Goal: Task Accomplishment & Management: Use online tool/utility

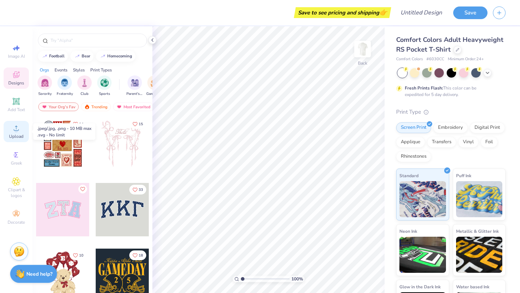
click at [17, 130] on circle at bounding box center [16, 131] width 4 height 4
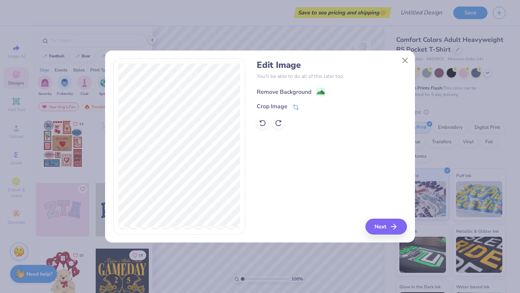
click at [294, 90] on div "Remove Background" at bounding box center [284, 92] width 55 height 9
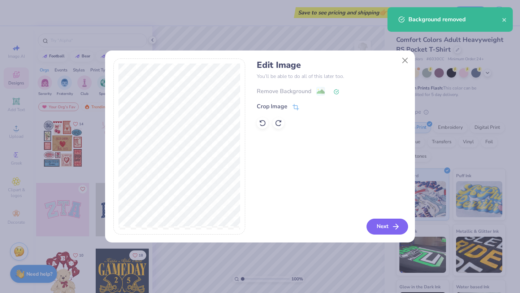
click at [384, 225] on button "Next" at bounding box center [388, 227] width 42 height 16
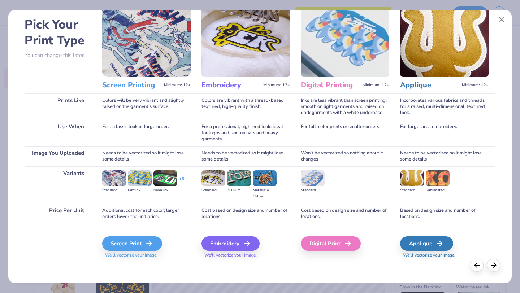
scroll to position [31, 0]
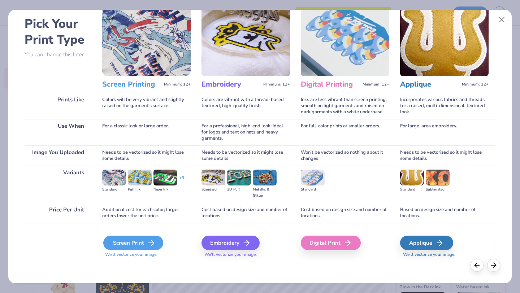
click at [146, 242] on div "Screen Print" at bounding box center [133, 243] width 60 height 14
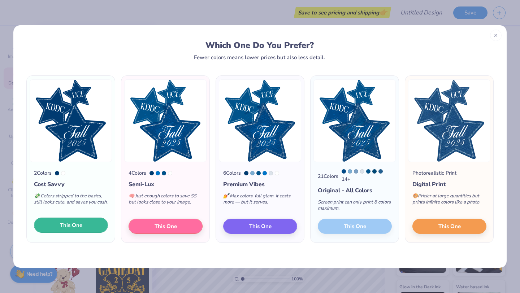
click at [82, 230] on span "This One" at bounding box center [71, 225] width 22 height 8
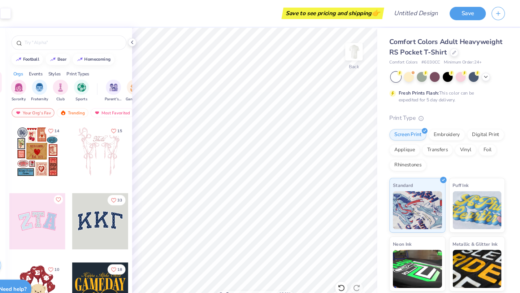
scroll to position [0, 0]
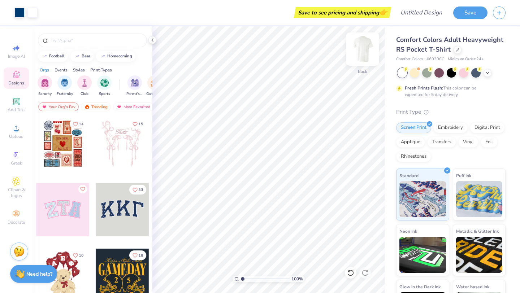
click at [364, 47] on img at bounding box center [362, 49] width 29 height 29
click at [13, 100] on icon at bounding box center [16, 101] width 9 height 9
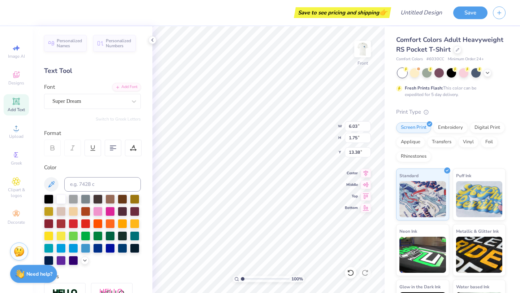
type textarea "K"
type textarea "KNIGHTS AND DAMSELS DANCE CO."
type input "3.00"
type input "3.56"
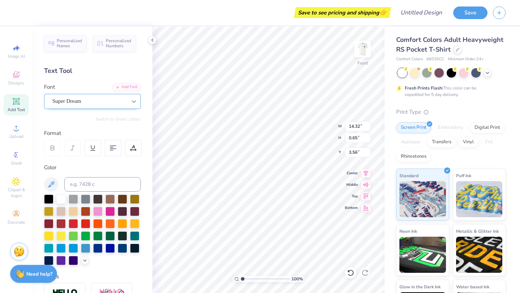
click at [132, 101] on icon at bounding box center [133, 101] width 7 height 7
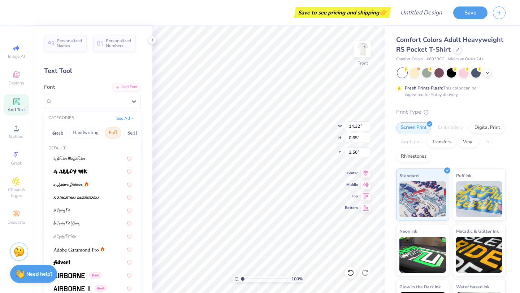
click at [114, 132] on button "Puff" at bounding box center [113, 133] width 17 height 12
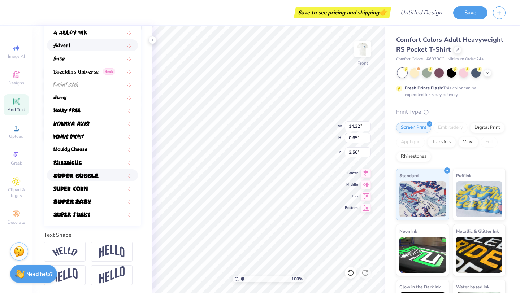
scroll to position [0, 0]
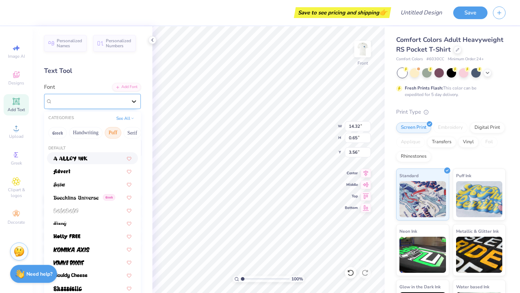
click at [131, 99] on icon at bounding box center [133, 101] width 7 height 7
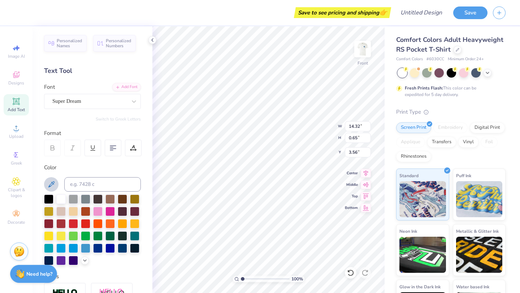
click at [53, 183] on icon at bounding box center [51, 184] width 6 height 6
click at [74, 261] on div at bounding box center [73, 259] width 9 height 9
click at [358, 49] on img at bounding box center [362, 49] width 29 height 29
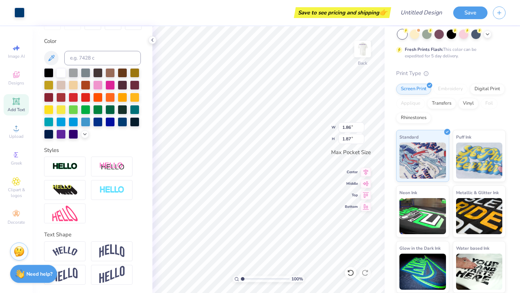
scroll to position [111, 0]
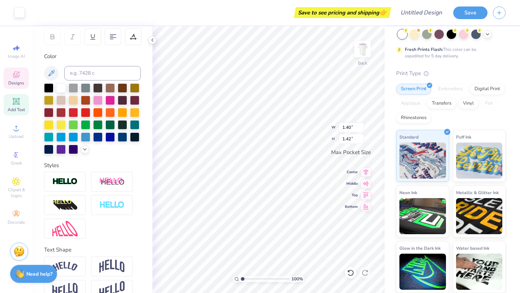
click at [20, 81] on span "Designs" at bounding box center [16, 83] width 16 height 6
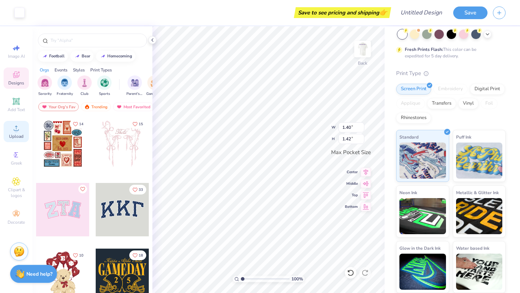
click at [16, 130] on circle at bounding box center [16, 131] width 4 height 4
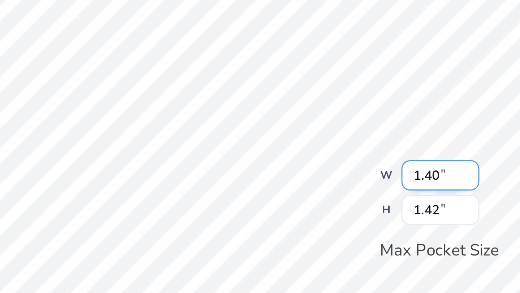
type input "1.86"
type input "1.87"
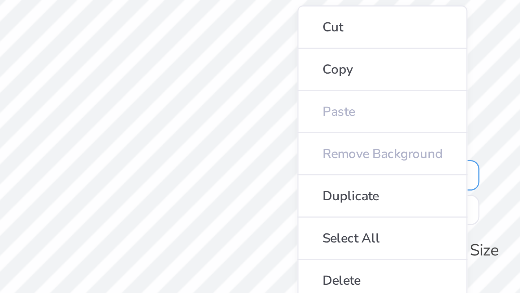
click at [304, 116] on ul "Cut Copy Paste Remove Background Duplicate Select All Delete Group Ungroup Brin…" at bounding box center [332, 162] width 57 height 183
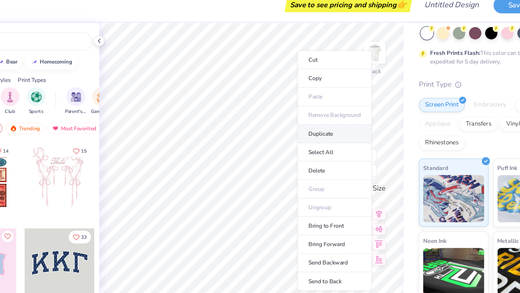
click at [321, 111] on li "Duplicate" at bounding box center [332, 111] width 57 height 14
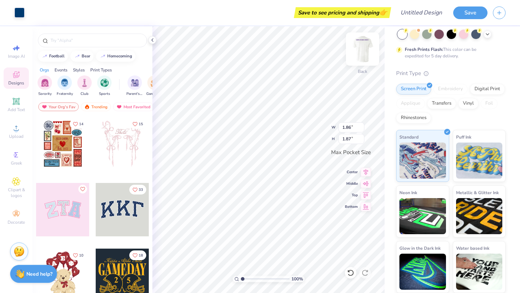
click at [361, 50] on div "100 % Back W 1.86 1.86 " H 1.87 1.87 " Max Pocket Size Center Middle Top Bottom" at bounding box center [268, 159] width 232 height 267
click at [364, 54] on img at bounding box center [362, 49] width 29 height 29
click at [363, 51] on img at bounding box center [362, 49] width 29 height 29
click at [364, 48] on div "100 % Back W 1.86 1.86 " H 1.87 1.87 " Max Pocket Size Center Middle Top Bottom" at bounding box center [268, 159] width 232 height 267
click at [364, 53] on img at bounding box center [362, 49] width 29 height 29
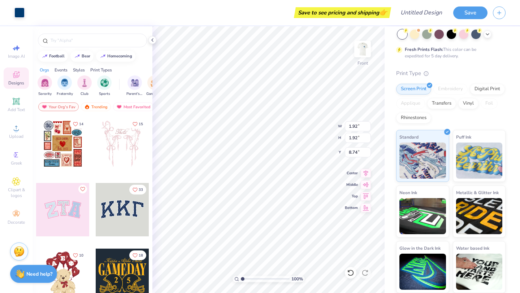
type input "14.32"
type input "0.65"
type input "3.56"
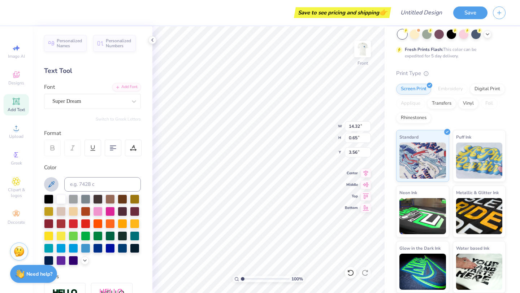
click at [54, 185] on icon at bounding box center [51, 184] width 9 height 9
type input "3.60"
type input "6.24"
type textarea "P"
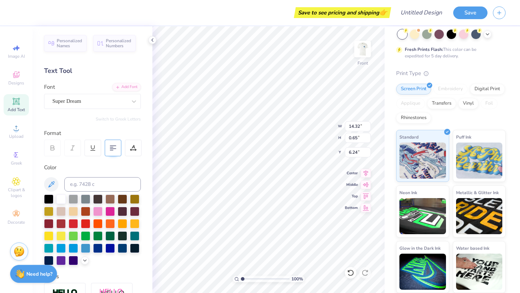
scroll to position [0, 1]
type textarea "PRESIDENT"
type input "5.50"
type input "3.90"
type input "0.56"
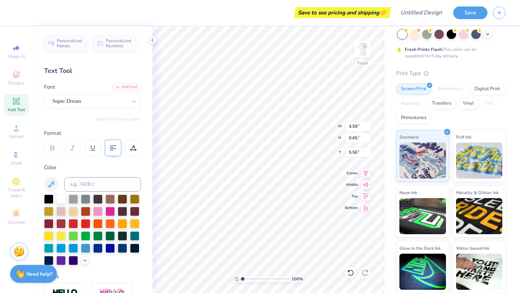
type input "5.60"
type input "5.06"
type textarea "VICE PRESIDENT"
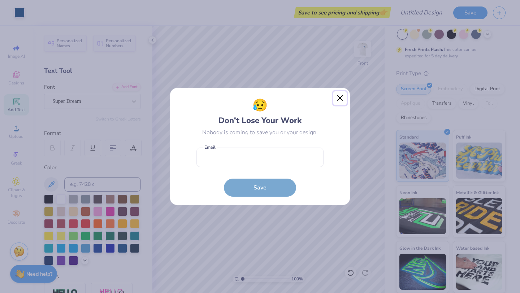
click at [341, 96] on button "Close" at bounding box center [340, 98] width 14 height 14
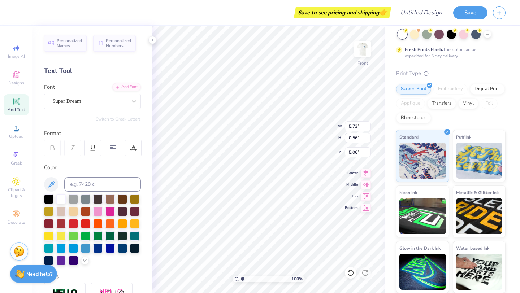
type input "7.13"
type textarea "V"
type textarea "ARTISTIC DIRECTOR"
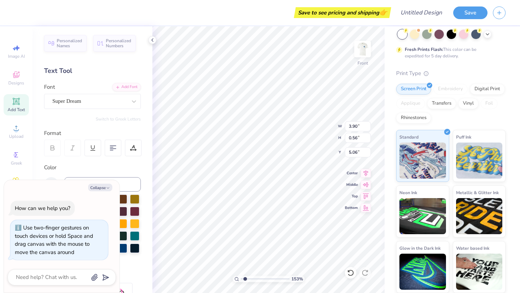
type input "1.61"
type textarea "x"
type input "1.63"
type textarea "x"
type input "1.63"
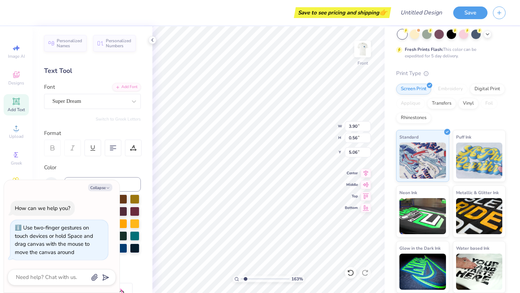
click at [245, 279] on input "range" at bounding box center [265, 279] width 49 height 7
type textarea "x"
type input "3.23"
type input "0.46"
type input "5.16"
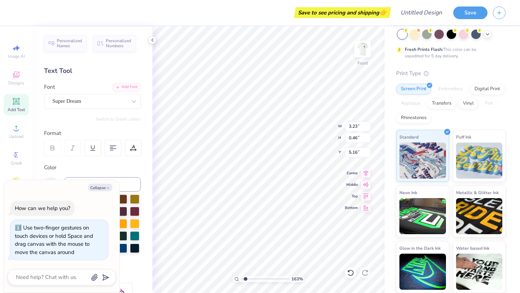
type textarea "x"
type input "4.88"
type textarea "x"
type input "5.73"
type input "0.56"
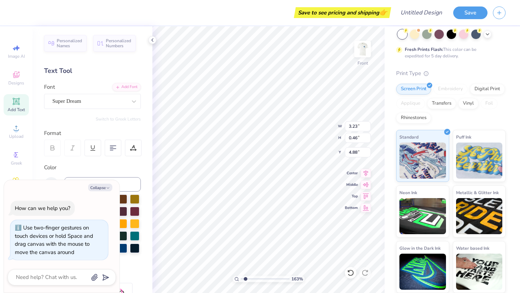
type input "5.06"
type textarea "x"
type input "4.77"
type input "0.46"
type input "5.16"
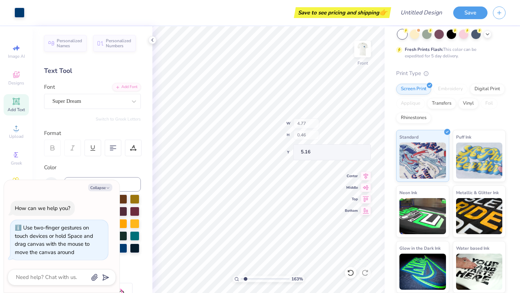
click at [319, 120] on div "163 % Front W 4.77 H 0.46 Y 5.16 Center Middle Top Bottom" at bounding box center [268, 159] width 232 height 267
type textarea "x"
type input "4.88"
type textarea "x"
type input "7.00"
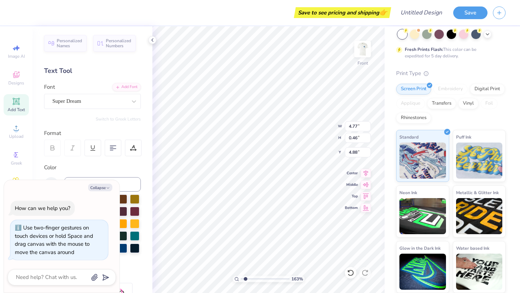
type input "0.56"
type input "7.13"
type textarea "x"
type input "5.77"
type input "0.46"
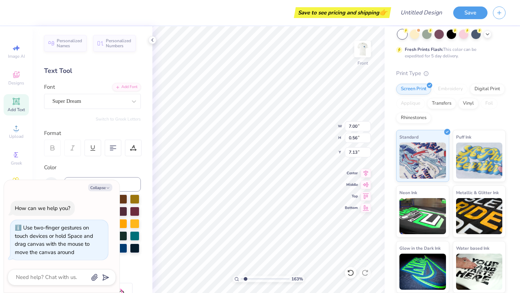
type input "7.23"
type textarea "x"
type input "4.88"
type textarea "x"
type input "4.78"
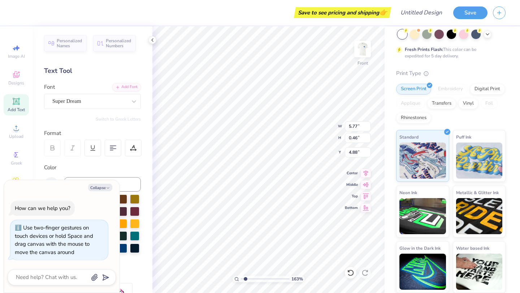
type input "0.38"
type input "4.96"
type textarea "x"
type input "4.77"
type input "0.46"
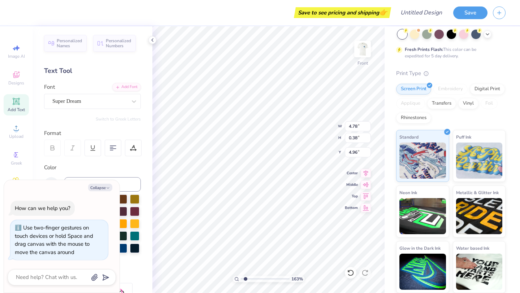
type input "4.88"
type textarea "x"
type input "3.83"
type input "0.37"
type input "4.97"
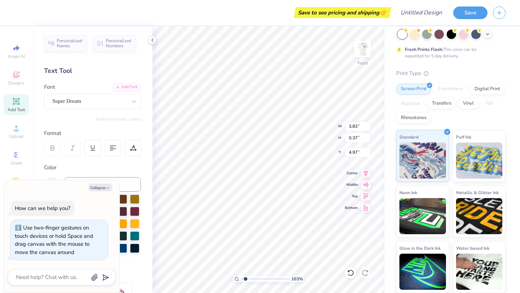
type textarea "x"
type input "3.95"
type input "0.38"
type input "4.95"
type textarea "x"
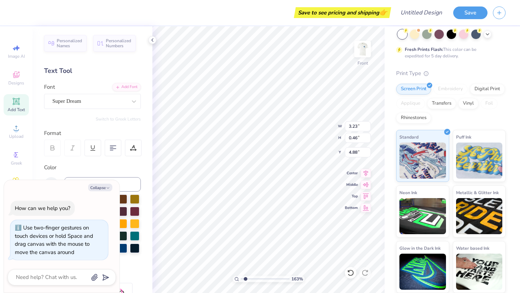
type input "2.65"
type input "0.38"
type input "4.96"
type textarea "x"
type input "3.95"
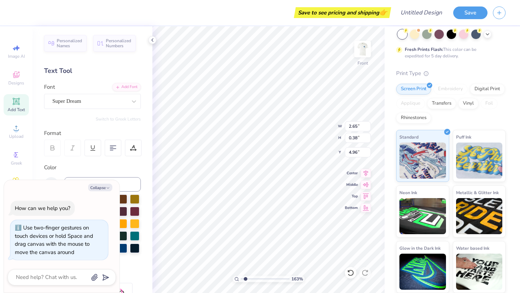
type input "4.95"
type textarea "x"
type input "4.96"
type textarea "x"
type input "4.78"
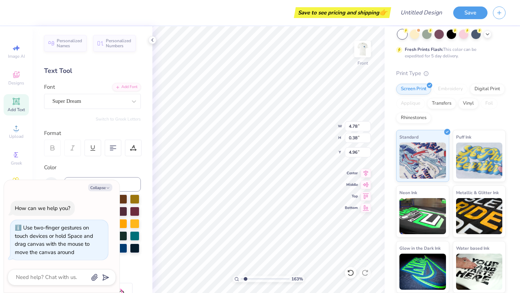
type textarea "x"
type input "3.95"
type textarea "x"
type input "4.77"
type textarea "x"
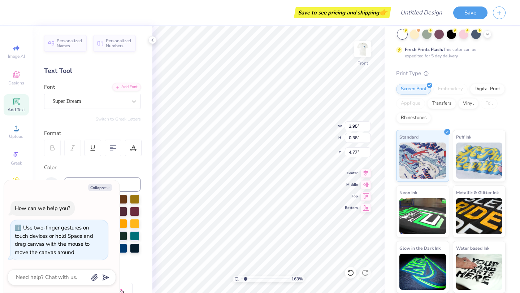
type input "4.96"
type textarea "x"
type input "3.95"
type textarea "x"
type input "2.65"
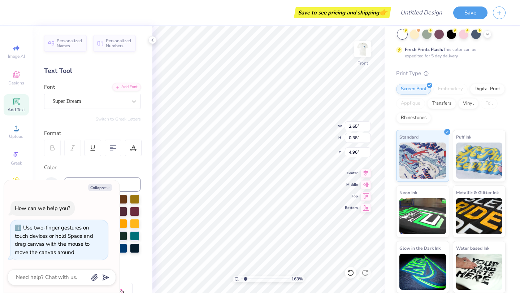
type textarea "x"
type input "3.95"
type textarea "x"
type input "4.78"
type textarea "x"
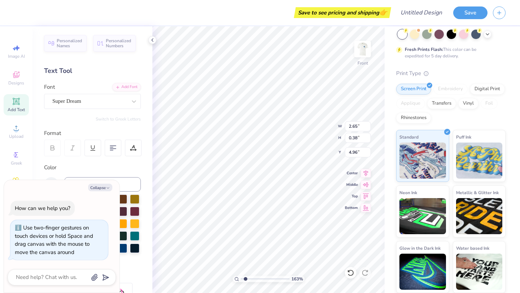
type input "4.78"
type textarea "x"
type input "6.68"
type textarea "x"
type textarea "ARTISTIC L"
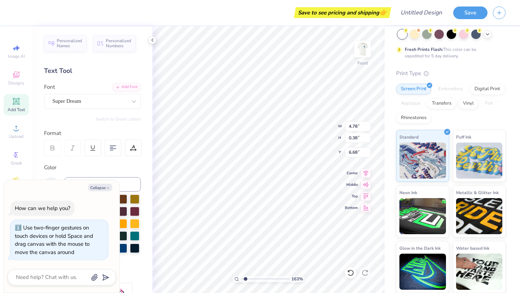
type textarea "x"
type textarea "ARTISTIC LE"
type textarea "x"
type textarea "ARTISTIC [PERSON_NAME]"
type textarea "x"
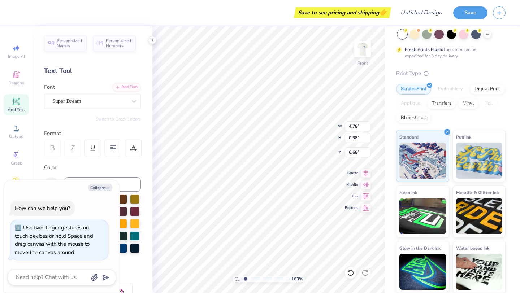
type textarea "ARTISTIC LEA"
type textarea "x"
type textarea "ARTISTIC LEAD"
type textarea "x"
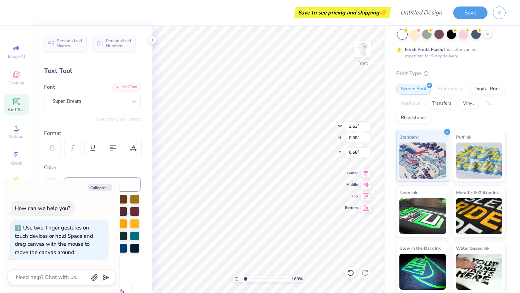
type input "6.69"
type textarea "x"
type input "3.95"
type input "4.96"
type textarea "x"
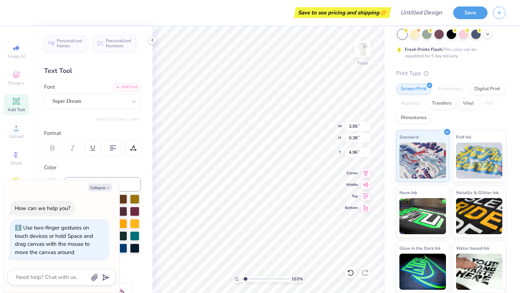
type input "6.69"
type textarea "x"
type textarea "VICE PREIDENT"
type textarea "x"
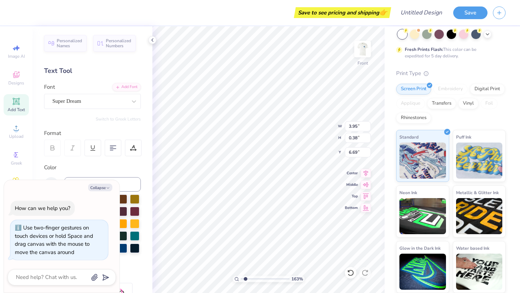
type textarea "VICE PREIDENT"
type textarea "x"
type textarea "VICE"
type textarea "x"
type textarea "VICE"
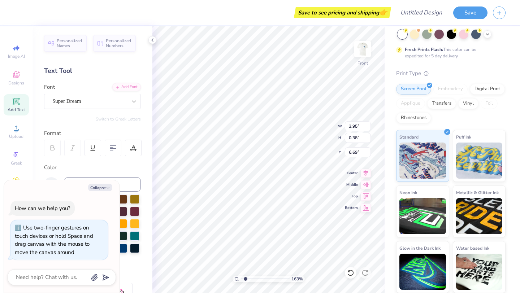
type textarea "x"
type textarea "VIC"
type textarea "x"
type textarea "VI"
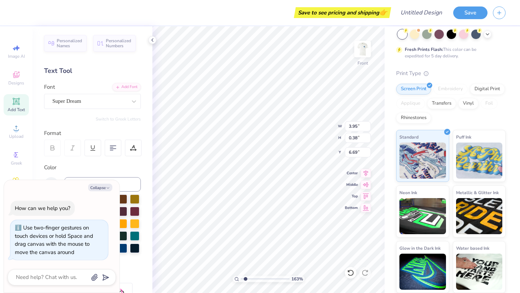
type textarea "x"
type textarea "V"
type textarea "x"
type textarea "T"
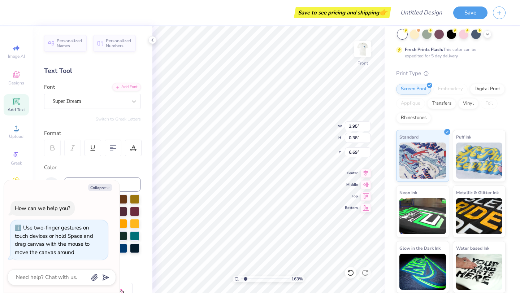
type textarea "x"
type textarea "TR"
type textarea "x"
type textarea "TRE"
type textarea "x"
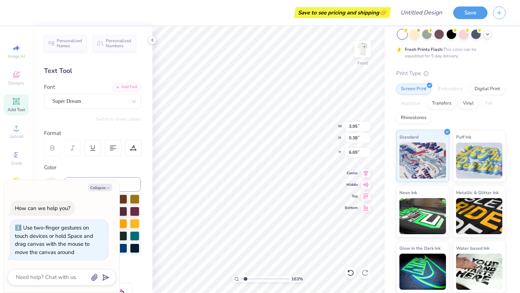
type textarea "TREA"
type textarea "x"
type textarea "TREASU"
type textarea "x"
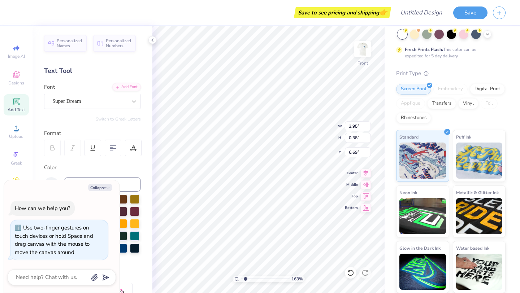
type textarea "TREASUR"
type textarea "x"
type textarea "TREASURER"
type textarea "x"
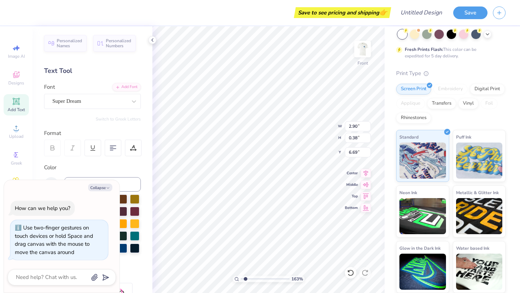
type textarea "S"
type textarea "x"
type textarea "SE"
type textarea "x"
type textarea "SEC"
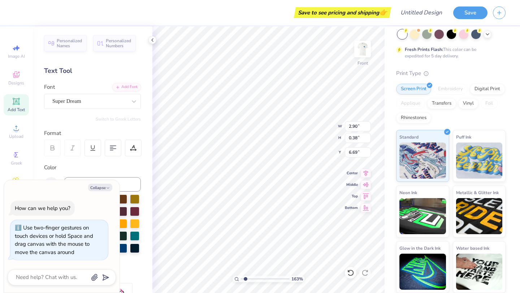
type textarea "x"
type textarea "SECRE"
type textarea "x"
type textarea "SECRET"
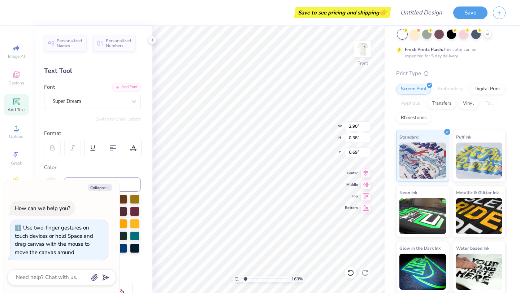
type textarea "x"
type textarea "SECRETAR"
type textarea "x"
type textarea "SECRETARY"
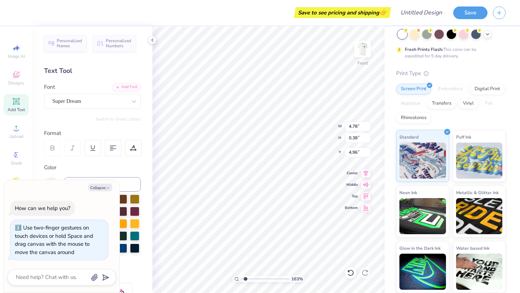
type textarea "x"
type input "3.95"
type textarea "x"
type input "2.90"
type textarea "x"
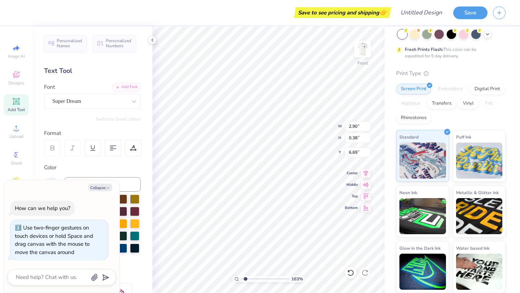
type input "3.95"
type input "4.95"
type textarea "x"
type input "2.90"
type textarea "x"
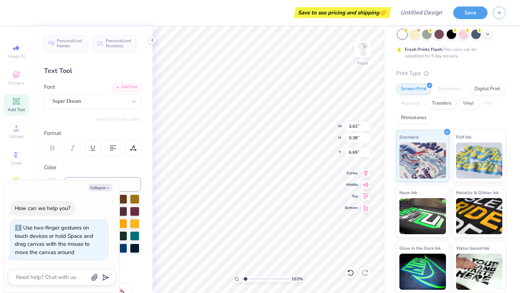
type input "6.70"
type textarea "x"
type input "13.38"
type input "0.61"
type input "3.45"
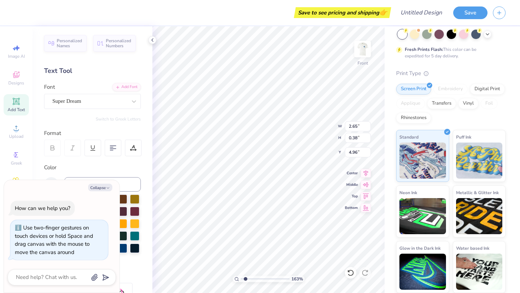
type textarea "x"
type input "5.75"
type textarea "x"
type textarea "H"
type textarea "x"
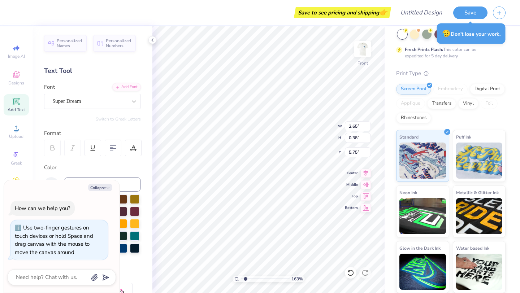
type textarea "HAL"
type textarea "x"
type textarea "[PERSON_NAME]"
type textarea "x"
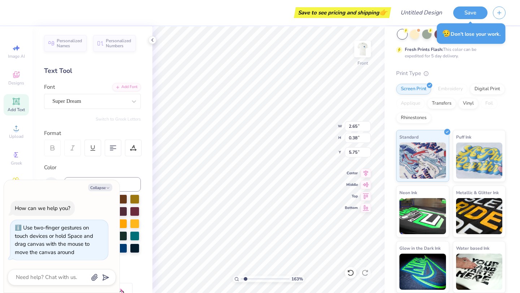
type textarea "[PERSON_NAME]"
type textarea "x"
type textarea "[PERSON_NAME] EN"
type textarea "x"
type textarea "[PERSON_NAME]"
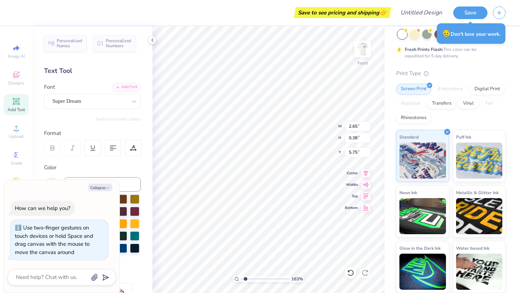
type textarea "x"
type textarea "[PERSON_NAME]"
type textarea "x"
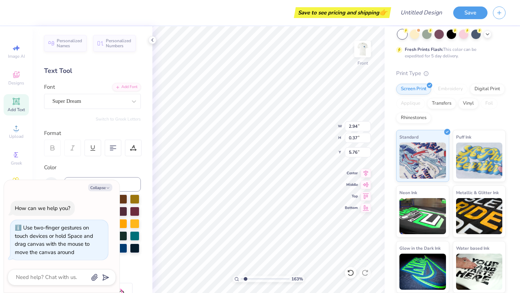
type textarea "ENEA"
type textarea "x"
type textarea "ENEA"
type textarea "x"
type textarea "T"
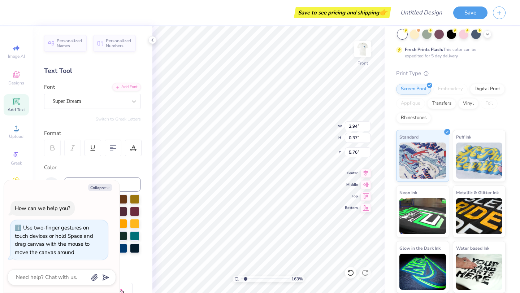
type textarea "x"
type textarea "TA"
type textarea "x"
type textarea "TAE"
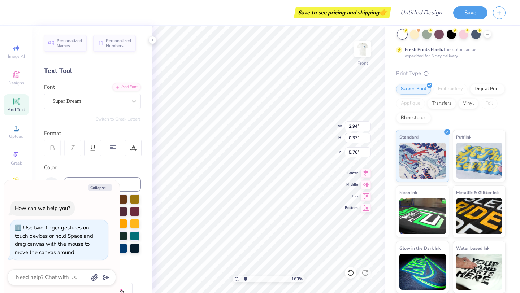
scroll to position [0, 2]
click at [100, 188] on button "Collapse" at bounding box center [100, 188] width 24 height 8
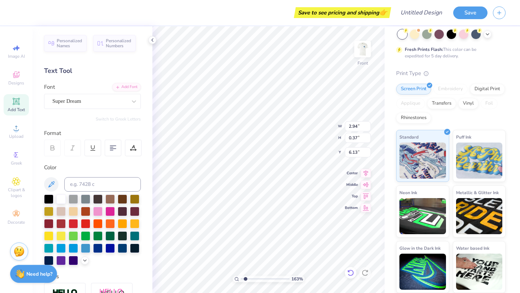
click at [351, 272] on icon at bounding box center [350, 272] width 7 height 7
click at [85, 247] on div at bounding box center [85, 247] width 9 height 9
click at [86, 250] on div at bounding box center [85, 247] width 9 height 9
click at [88, 247] on div at bounding box center [85, 247] width 9 height 9
click at [87, 247] on div at bounding box center [85, 247] width 9 height 9
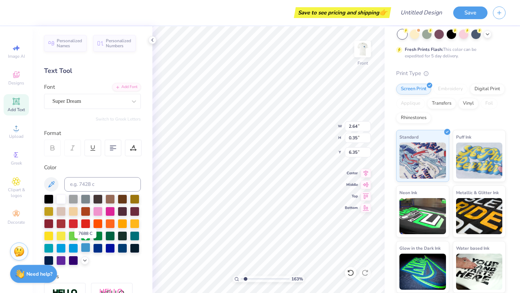
click at [87, 250] on div at bounding box center [85, 247] width 9 height 9
click at [88, 249] on div at bounding box center [85, 247] width 9 height 9
click at [241, 279] on input "range" at bounding box center [265, 279] width 49 height 7
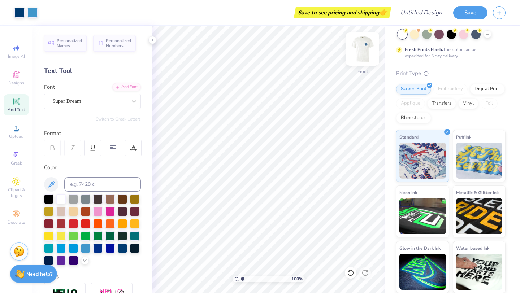
click at [369, 48] on img at bounding box center [362, 49] width 29 height 29
click at [469, 15] on button "Save" at bounding box center [470, 11] width 34 height 13
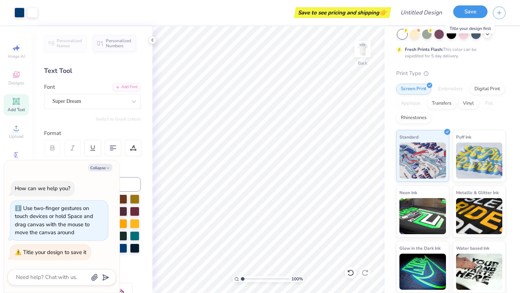
click at [466, 16] on button "Save" at bounding box center [470, 11] width 34 height 13
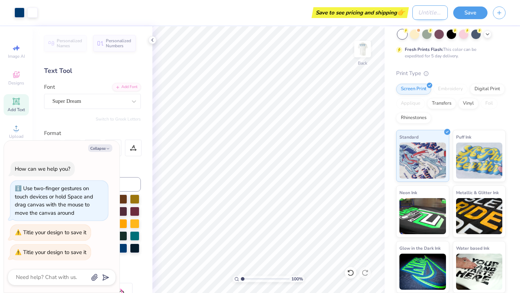
click at [429, 15] on input "Design Title" at bounding box center [429, 12] width 35 height 14
click at [476, 14] on button "Save" at bounding box center [470, 11] width 34 height 13
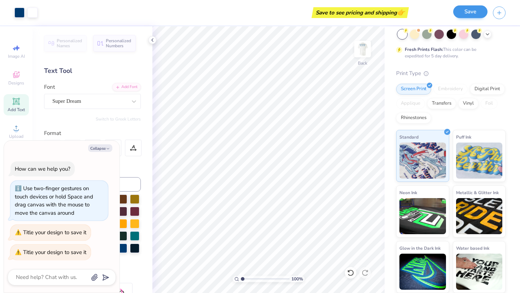
scroll to position [0, 0]
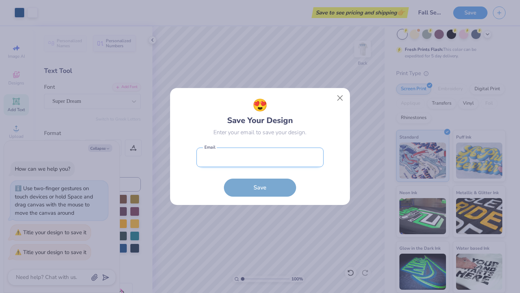
click at [294, 163] on input "email" at bounding box center [259, 158] width 127 height 20
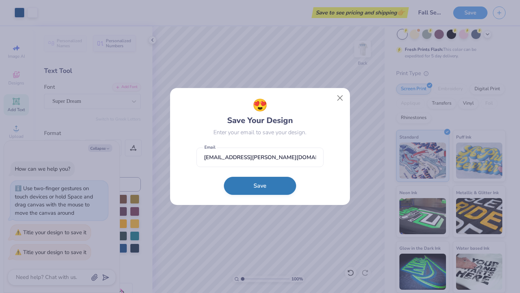
click at [257, 184] on button "Save" at bounding box center [260, 186] width 72 height 18
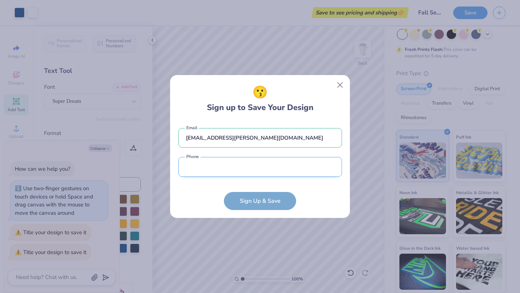
click at [239, 165] on input "tel" at bounding box center [260, 167] width 164 height 20
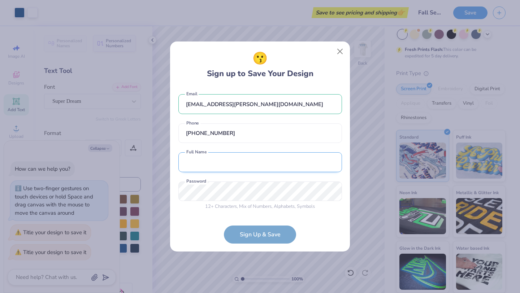
click at [243, 165] on input "text" at bounding box center [260, 162] width 164 height 20
click at [162, 191] on div "😗 Sign up to Save Your Design [PERSON_NAME][EMAIL_ADDRESS][DOMAIN_NAME] Email […" at bounding box center [260, 146] width 520 height 293
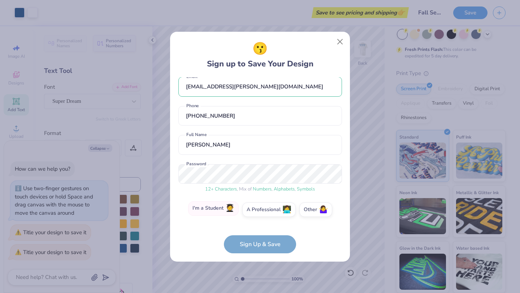
click at [215, 209] on label "I'm a Student 🧑‍🎓" at bounding box center [213, 209] width 51 height 14
click at [258, 217] on input "I'm a Student 🧑‍🎓" at bounding box center [260, 219] width 5 height 5
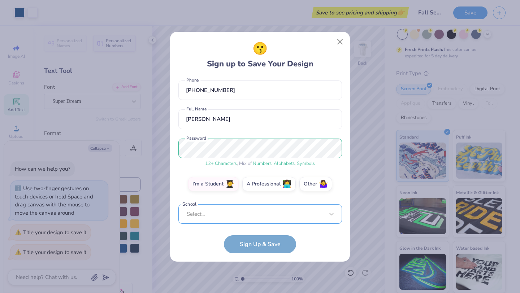
click at [255, 215] on div "Select..." at bounding box center [260, 214] width 164 height 20
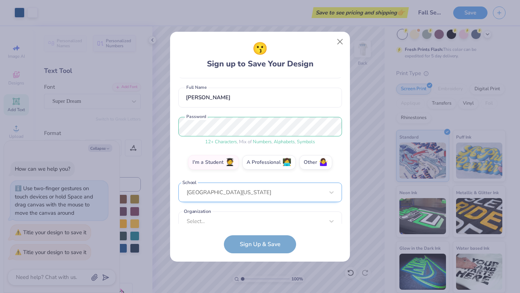
scroll to position [66, 0]
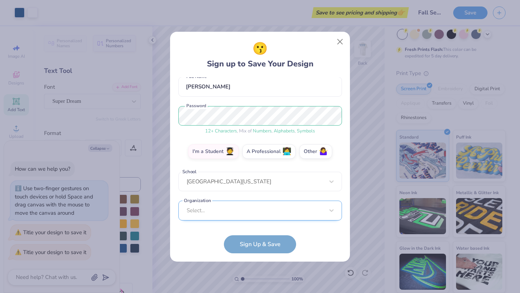
click at [261, 215] on div "Select..." at bounding box center [260, 211] width 164 height 20
click at [194, 244] on form "[EMAIL_ADDRESS][PERSON_NAME][DOMAIN_NAME] Email [PHONE_NUMBER] Phone [PERSON_NA…" at bounding box center [260, 165] width 164 height 176
click at [216, 215] on div "option focused, 1 of 15. 15 results available. Use Up and Down to choose option…" at bounding box center [260, 267] width 164 height 132
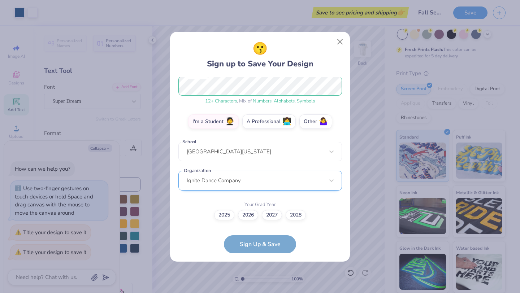
scroll to position [95, 0]
click at [323, 184] on div "Ignite Dance Company" at bounding box center [260, 181] width 164 height 20
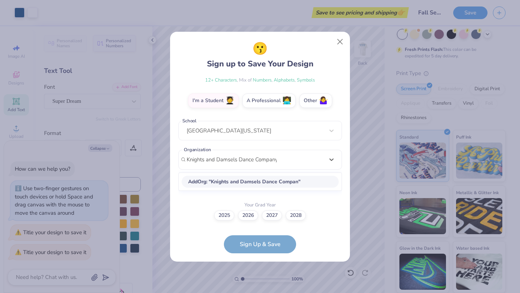
scroll to position [174, 0]
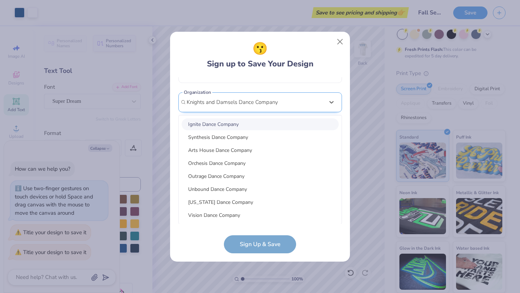
click at [267, 104] on input "Knights and Damsels Dance Company" at bounding box center [233, 102] width 93 height 8
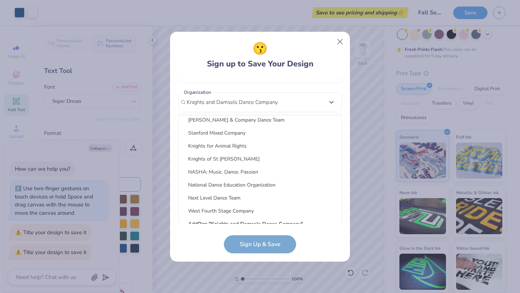
scroll to position [876, 0]
click at [208, 220] on span "Add Org : " Knights and Damsels Dance Company "" at bounding box center [245, 223] width 115 height 7
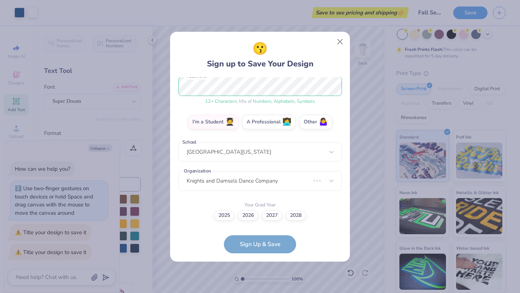
scroll to position [62, 0]
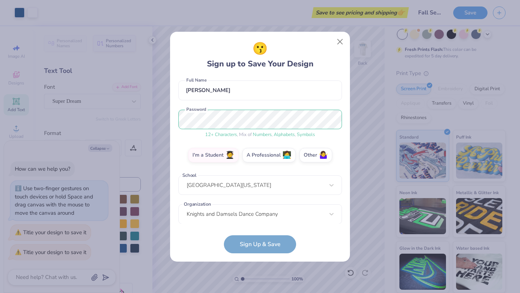
click at [276, 247] on form "[EMAIL_ADDRESS][PERSON_NAME][DOMAIN_NAME] Email [PHONE_NUMBER] Phone [PERSON_NA…" at bounding box center [260, 165] width 164 height 176
click at [255, 243] on form "[EMAIL_ADDRESS][PERSON_NAME][DOMAIN_NAME] Email [PHONE_NUMBER] Phone [PERSON_NA…" at bounding box center [260, 165] width 164 height 176
click at [260, 246] on form "[EMAIL_ADDRESS][PERSON_NAME][DOMAIN_NAME] Email [PHONE_NUMBER] Phone [PERSON_NA…" at bounding box center [260, 165] width 164 height 176
click at [292, 68] on div "😗 Sign up to Save Your Design" at bounding box center [260, 55] width 107 height 30
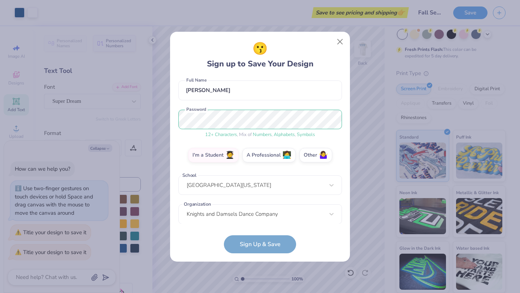
click at [241, 247] on form "[EMAIL_ADDRESS][PERSON_NAME][DOMAIN_NAME] Email [PHONE_NUMBER] Phone [PERSON_NA…" at bounding box center [260, 165] width 164 height 176
click at [272, 225] on form "[EMAIL_ADDRESS][PERSON_NAME][DOMAIN_NAME] Email [PHONE_NUMBER] Phone [PERSON_NA…" at bounding box center [260, 165] width 164 height 176
click at [272, 214] on div "[EMAIL_ADDRESS][PERSON_NAME][DOMAIN_NAME] Email [PHONE_NUMBER] Phone [PERSON_NA…" at bounding box center [260, 150] width 164 height 147
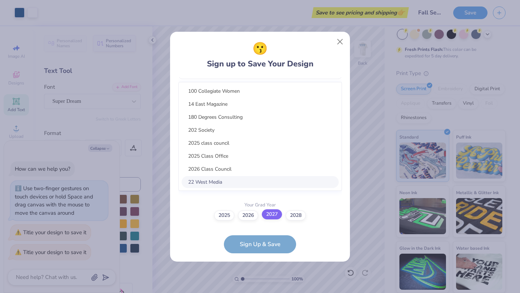
scroll to position [174, 0]
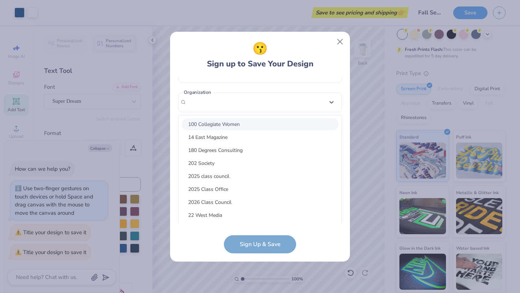
click at [236, 103] on div "[EMAIL_ADDRESS][PERSON_NAME][DOMAIN_NAME] Email [PHONE_NUMBER] Phone [PERSON_NA…" at bounding box center [260, 150] width 164 height 147
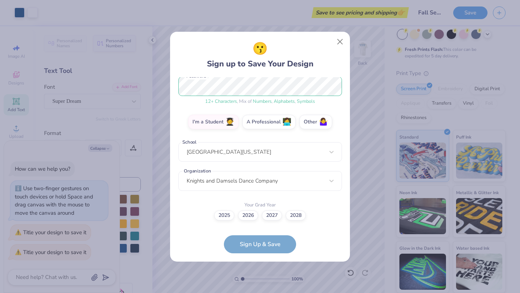
click at [256, 240] on form "[EMAIL_ADDRESS][PERSON_NAME][DOMAIN_NAME] Email [PHONE_NUMBER] Phone [PERSON_NA…" at bounding box center [260, 165] width 164 height 176
click at [243, 243] on form "[EMAIL_ADDRESS][PERSON_NAME][DOMAIN_NAME] Email [PHONE_NUMBER] Phone [PERSON_NA…" at bounding box center [260, 165] width 164 height 176
click at [244, 218] on label "2026" at bounding box center [248, 214] width 20 height 10
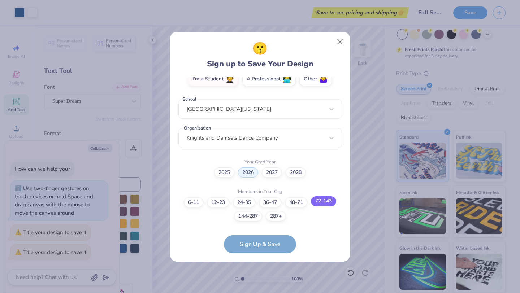
click at [322, 201] on label "72-143" at bounding box center [323, 201] width 25 height 10
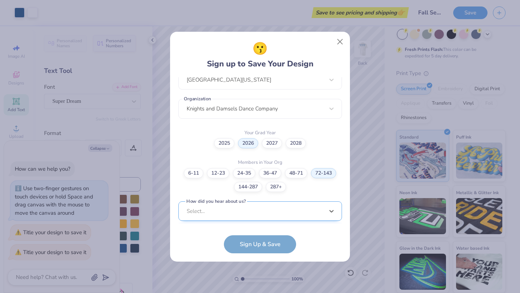
scroll to position [276, 0]
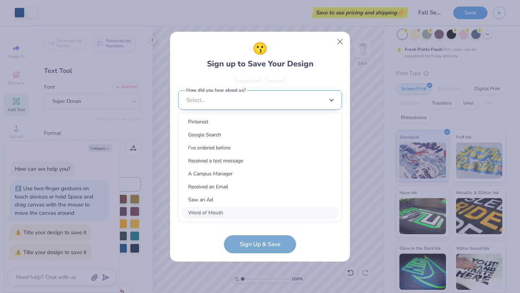
click at [321, 212] on div "option Word of Mouth focused, 8 of 15. 15 results available. Use Up and Down to…" at bounding box center [260, 156] width 164 height 132
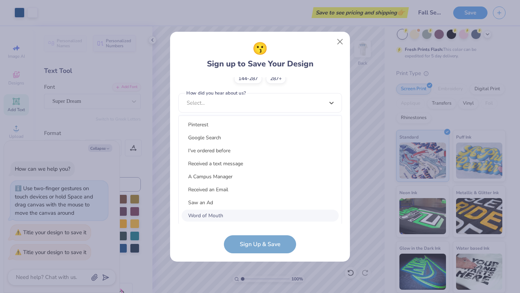
click at [280, 216] on div "Word of Mouth" at bounding box center [260, 216] width 157 height 12
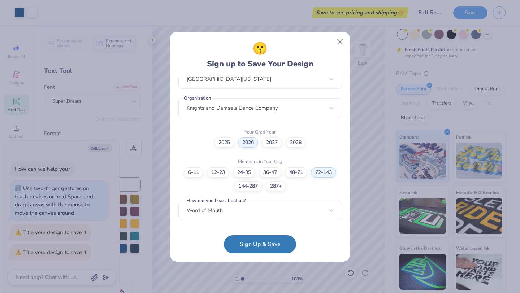
scroll to position [168, 0]
click at [264, 241] on button "Sign Up & Save" at bounding box center [260, 243] width 72 height 18
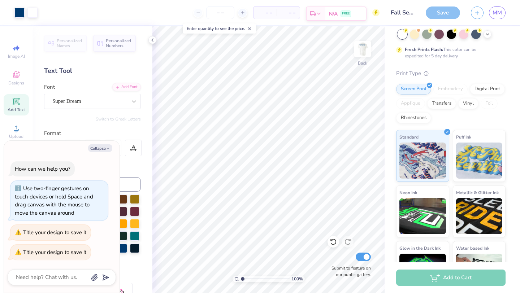
click at [321, 12] on icon at bounding box center [319, 14] width 6 height 6
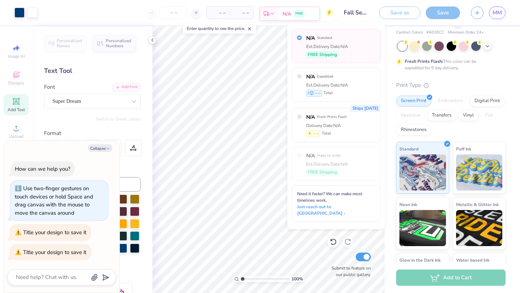
scroll to position [51, 0]
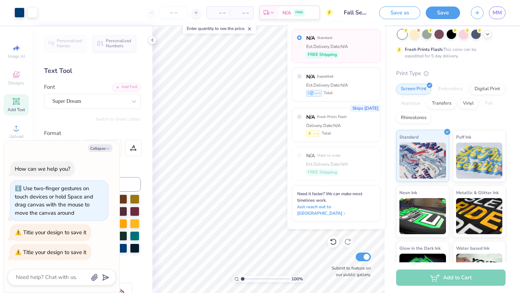
click at [221, 14] on span "– –" at bounding box center [218, 13] width 14 height 8
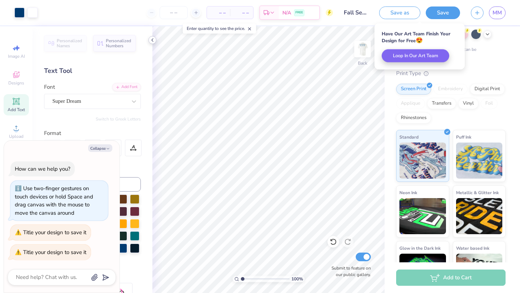
click at [153, 41] on icon at bounding box center [153, 40] width 6 height 6
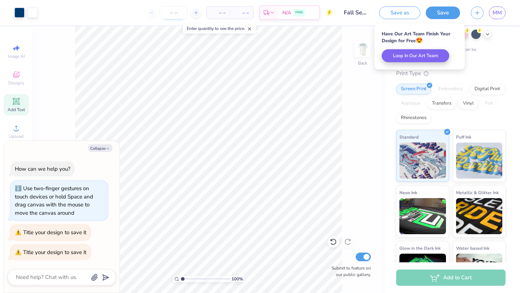
click at [174, 14] on input "number" at bounding box center [174, 12] width 28 height 13
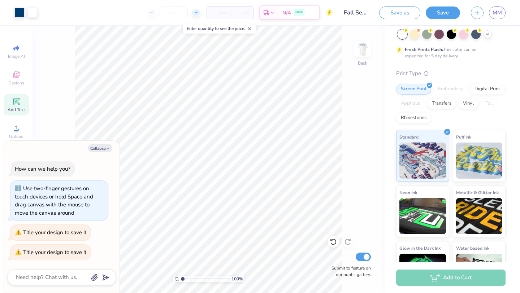
click at [198, 12] on icon at bounding box center [196, 12] width 5 height 5
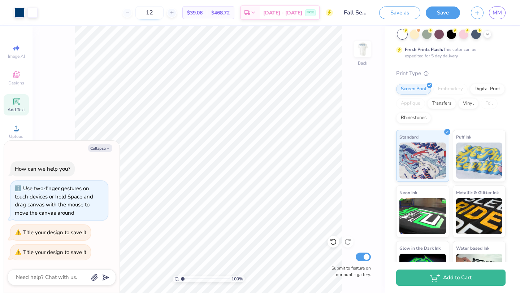
drag, startPoint x: 167, startPoint y: 13, endPoint x: 153, endPoint y: 13, distance: 13.4
click at [153, 13] on input "12" at bounding box center [149, 12] width 28 height 13
click at [105, 147] on button "Collapse" at bounding box center [100, 148] width 24 height 8
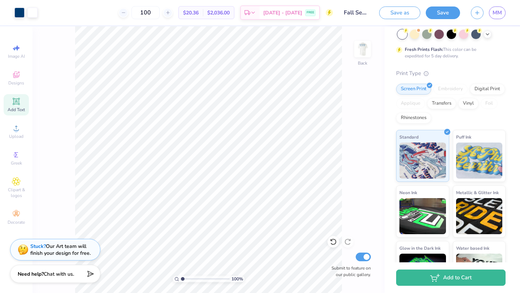
click at [374, 147] on div "100 % Back Submit to feature on our public gallery." at bounding box center [209, 159] width 352 height 267
click at [70, 135] on div "100 % Back W 0.63 0.63 " H 0.54 0.54 " Max Pocket Size Center Middle Top Bottom…" at bounding box center [209, 159] width 352 height 267
click at [364, 49] on img at bounding box center [362, 49] width 29 height 29
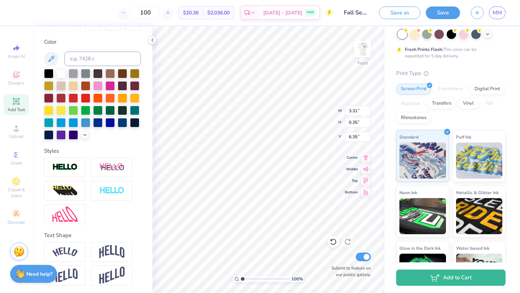
scroll to position [126, 0]
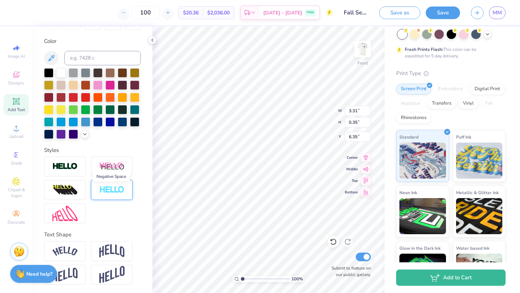
click at [110, 189] on img at bounding box center [111, 190] width 25 height 8
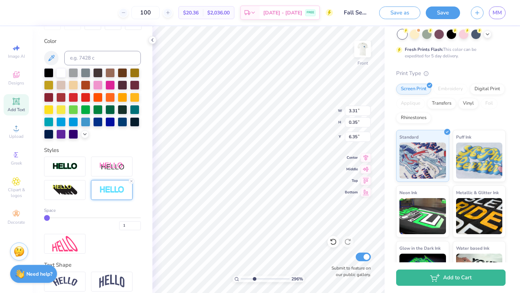
drag, startPoint x: 243, startPoint y: 280, endPoint x: 254, endPoint y: 279, distance: 11.2
click at [254, 279] on input "range" at bounding box center [265, 279] width 49 height 7
drag, startPoint x: 47, startPoint y: 218, endPoint x: 53, endPoint y: 217, distance: 6.9
click at [53, 217] on input "range" at bounding box center [92, 217] width 97 height 1
drag, startPoint x: 53, startPoint y: 217, endPoint x: 65, endPoint y: 217, distance: 11.9
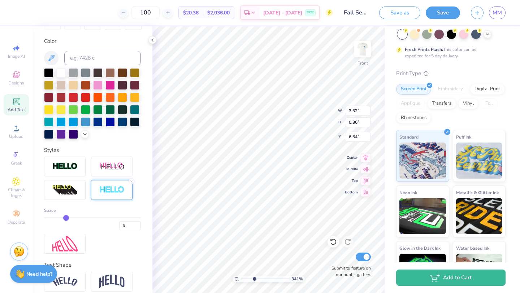
click at [65, 217] on input "range" at bounding box center [92, 217] width 97 height 1
drag, startPoint x: 65, startPoint y: 217, endPoint x: 77, endPoint y: 216, distance: 11.3
click at [77, 217] on input "range" at bounding box center [92, 217] width 97 height 1
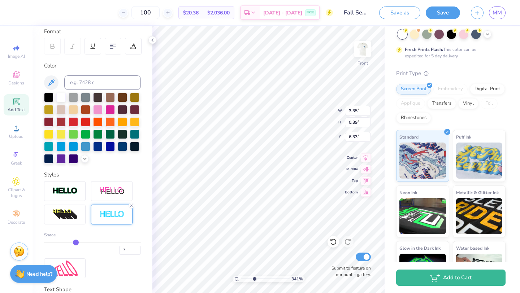
scroll to position [100, 0]
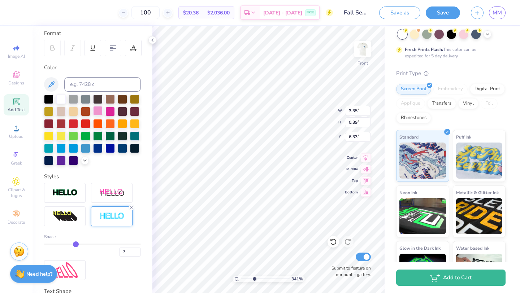
drag, startPoint x: 52, startPoint y: 84, endPoint x: 103, endPoint y: 107, distance: 55.9
click at [52, 84] on icon at bounding box center [51, 84] width 9 height 9
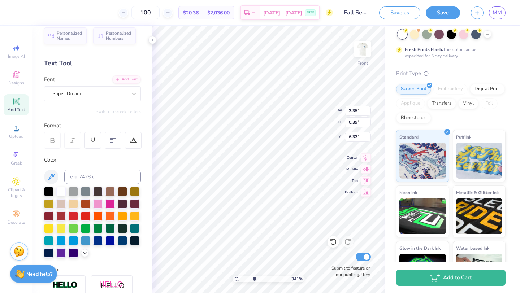
scroll to position [0, 0]
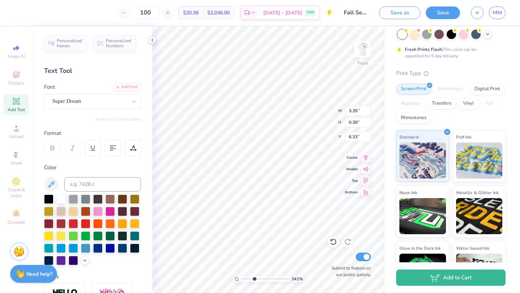
click at [153, 39] on icon at bounding box center [153, 40] width 6 height 6
click at [30, 274] on strong "Need help?" at bounding box center [39, 273] width 26 height 7
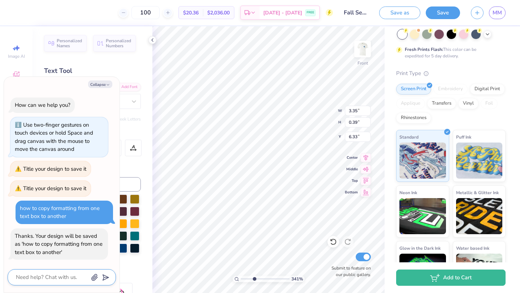
click at [38, 279] on textarea at bounding box center [51, 278] width 73 height 10
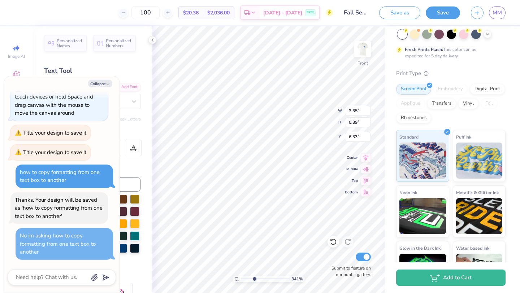
scroll to position [35, 0]
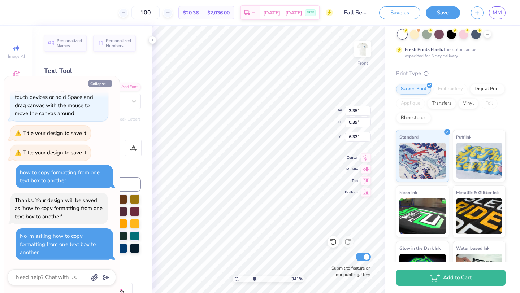
click at [103, 82] on button "Collapse" at bounding box center [100, 84] width 24 height 8
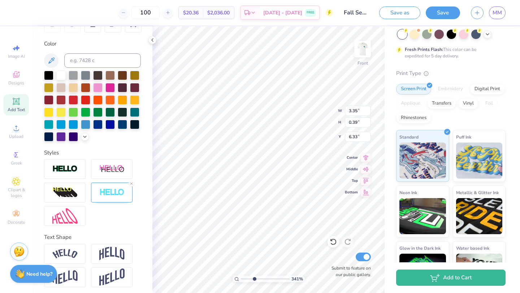
scroll to position [126, 0]
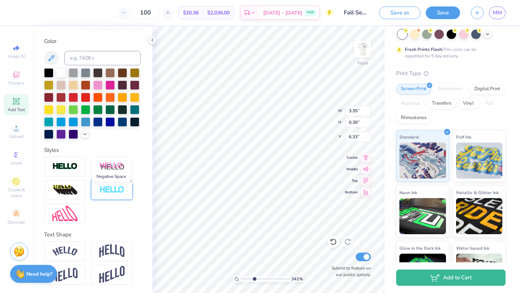
click at [118, 188] on img at bounding box center [111, 190] width 25 height 8
click at [113, 192] on img at bounding box center [111, 190] width 25 height 8
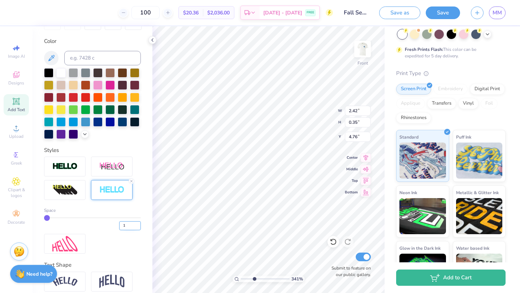
click at [128, 226] on input "1" at bounding box center [130, 225] width 22 height 9
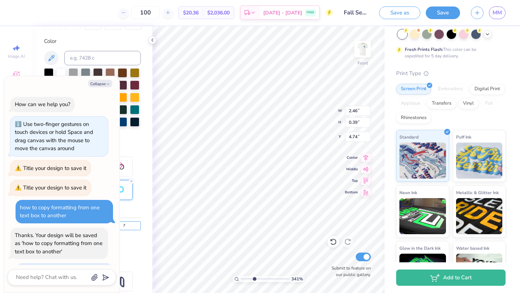
scroll to position [77, 0]
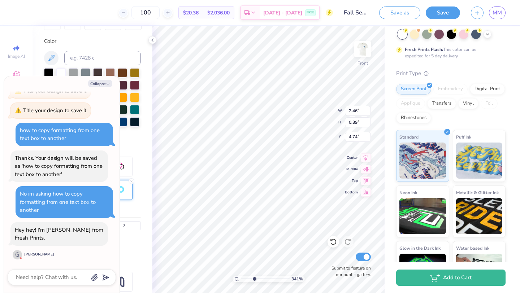
click at [73, 247] on div "Hey hey! I'm [PERSON_NAME] from Fresh Prints. G [PERSON_NAME]" at bounding box center [59, 241] width 98 height 38
click at [100, 83] on button "Collapse" at bounding box center [100, 84] width 24 height 8
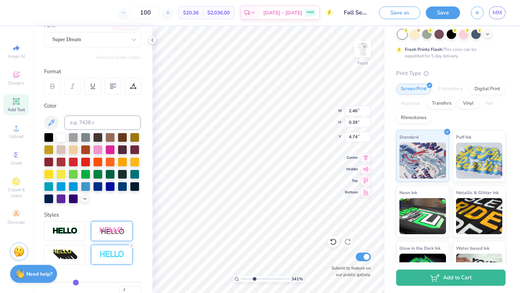
scroll to position [0, 0]
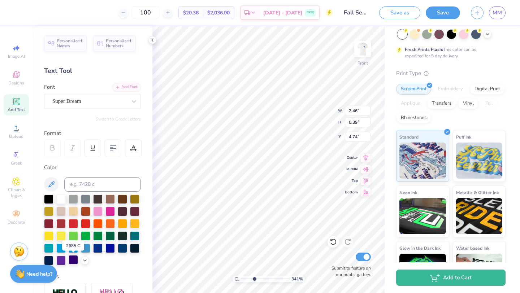
click at [74, 261] on div at bounding box center [73, 259] width 9 height 9
click at [52, 181] on icon at bounding box center [51, 184] width 9 height 9
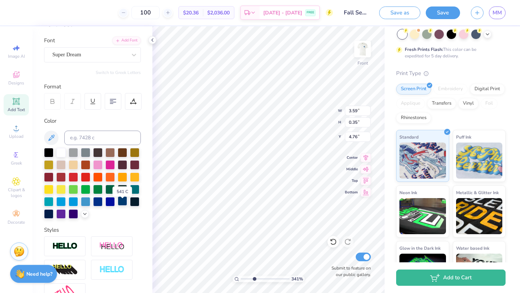
scroll to position [78, 0]
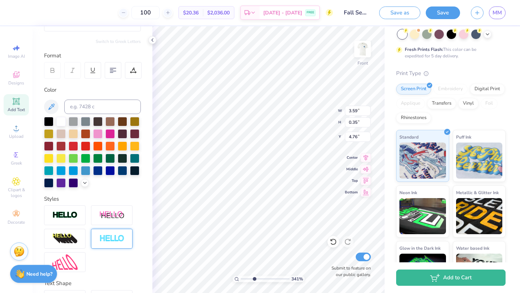
click at [112, 242] on img at bounding box center [111, 239] width 25 height 8
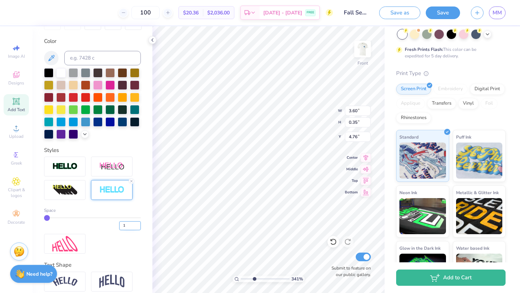
click at [127, 226] on input "1" at bounding box center [130, 225] width 22 height 9
click at [53, 57] on icon at bounding box center [51, 58] width 6 height 6
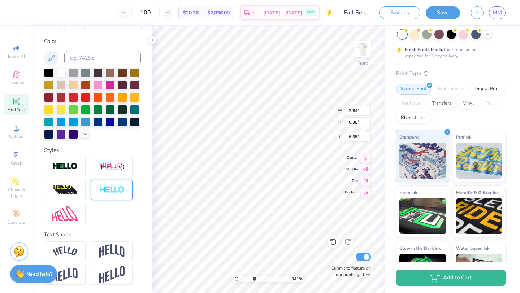
click at [109, 185] on div at bounding box center [112, 190] width 42 height 20
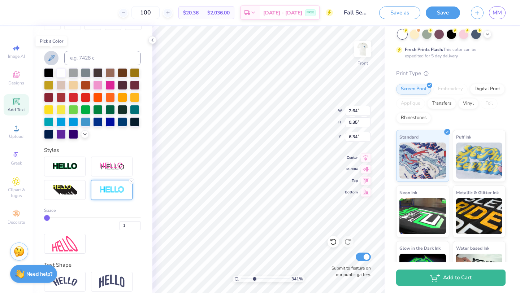
click at [52, 58] on icon at bounding box center [51, 58] width 6 height 6
click at [129, 225] on input "1" at bounding box center [130, 225] width 22 height 9
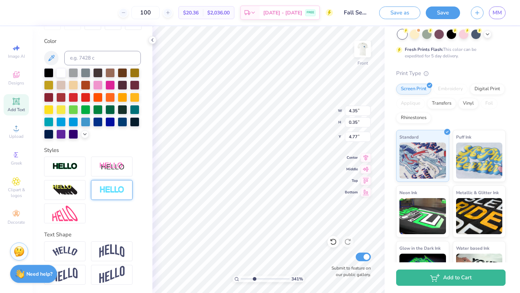
click at [104, 194] on div at bounding box center [112, 190] width 42 height 20
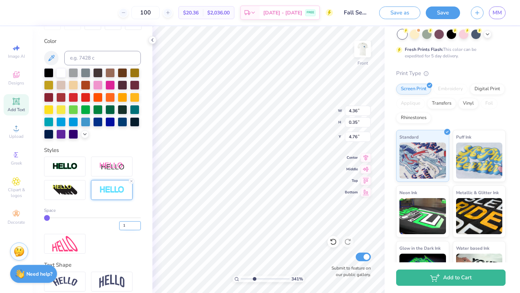
click at [126, 225] on input "1" at bounding box center [130, 225] width 22 height 9
click at [125, 141] on div "Personalized Names Personalized Numbers Text Tool Add Font Font Super Dream Swi…" at bounding box center [93, 159] width 120 height 267
click at [56, 60] on button at bounding box center [51, 58] width 14 height 14
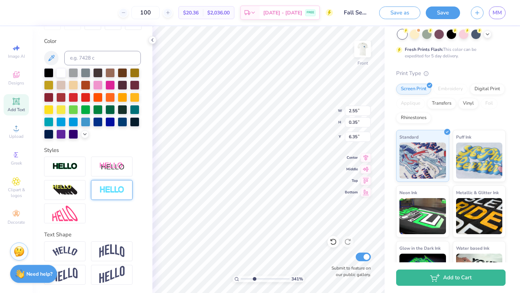
click at [107, 190] on img at bounding box center [111, 190] width 25 height 8
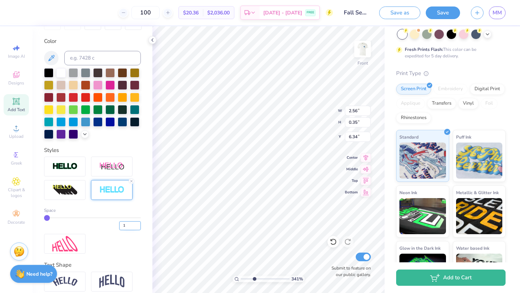
click at [127, 224] on input "1" at bounding box center [130, 225] width 22 height 9
click at [49, 56] on icon at bounding box center [51, 58] width 9 height 9
click at [153, 43] on div at bounding box center [152, 40] width 8 height 8
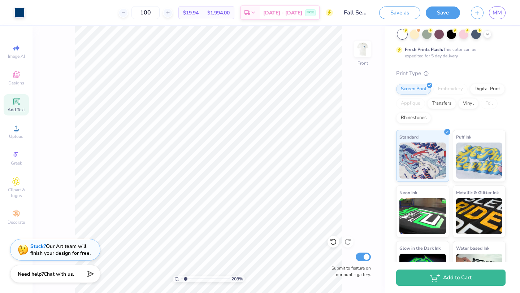
drag, startPoint x: 194, startPoint y: 279, endPoint x: 185, endPoint y: 278, distance: 9.5
click at [185, 278] on input "range" at bounding box center [205, 279] width 49 height 7
click at [482, 166] on img at bounding box center [479, 160] width 47 height 36
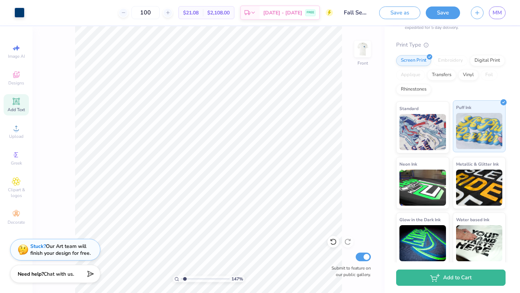
scroll to position [81, 0]
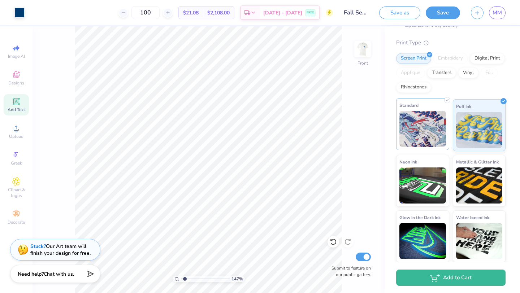
click at [434, 137] on img at bounding box center [422, 129] width 47 height 36
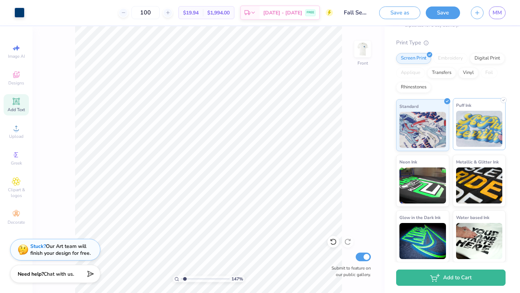
click at [480, 130] on img at bounding box center [479, 129] width 47 height 36
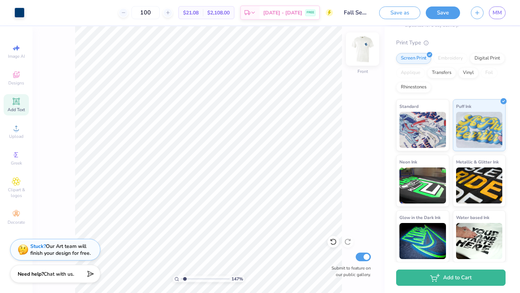
click at [363, 54] on img at bounding box center [362, 49] width 29 height 29
drag, startPoint x: 183, startPoint y: 278, endPoint x: 197, endPoint y: 278, distance: 13.7
click at [197, 278] on input "range" at bounding box center [205, 279] width 49 height 7
drag, startPoint x: 198, startPoint y: 279, endPoint x: 187, endPoint y: 278, distance: 10.1
click at [187, 278] on input "range" at bounding box center [205, 279] width 49 height 7
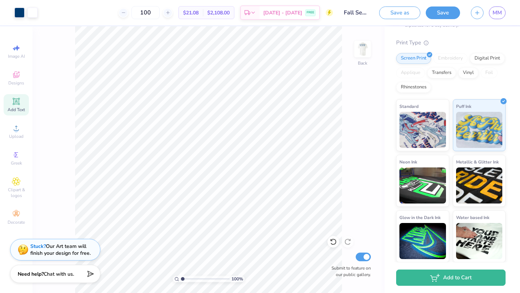
drag, startPoint x: 187, startPoint y: 278, endPoint x: 182, endPoint y: 278, distance: 4.7
click at [182, 278] on input "range" at bounding box center [205, 279] width 49 height 7
click at [364, 52] on img at bounding box center [362, 49] width 29 height 29
click at [444, 17] on button "Save" at bounding box center [443, 11] width 34 height 13
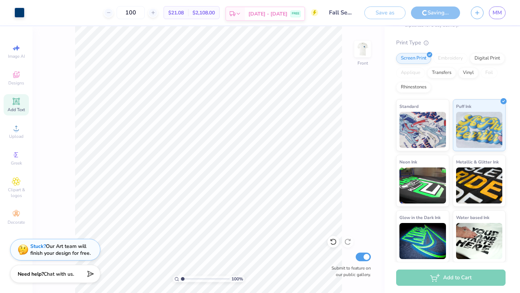
click at [270, 11] on span "[DATE] - [DATE]" at bounding box center [267, 14] width 39 height 8
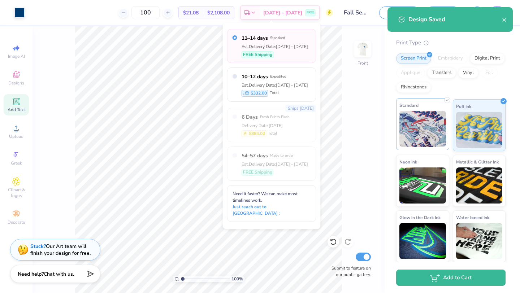
click at [409, 107] on span "Standard" at bounding box center [408, 105] width 19 height 8
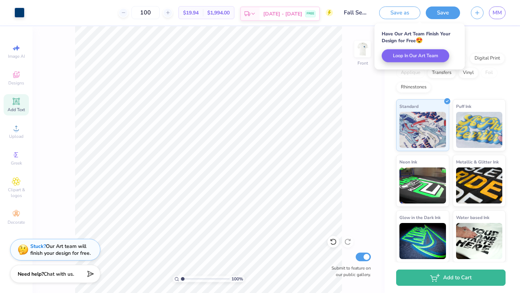
click at [260, 12] on div "Est. Delivery" at bounding box center [250, 13] width 19 height 13
